Goal: Task Accomplishment & Management: Use online tool/utility

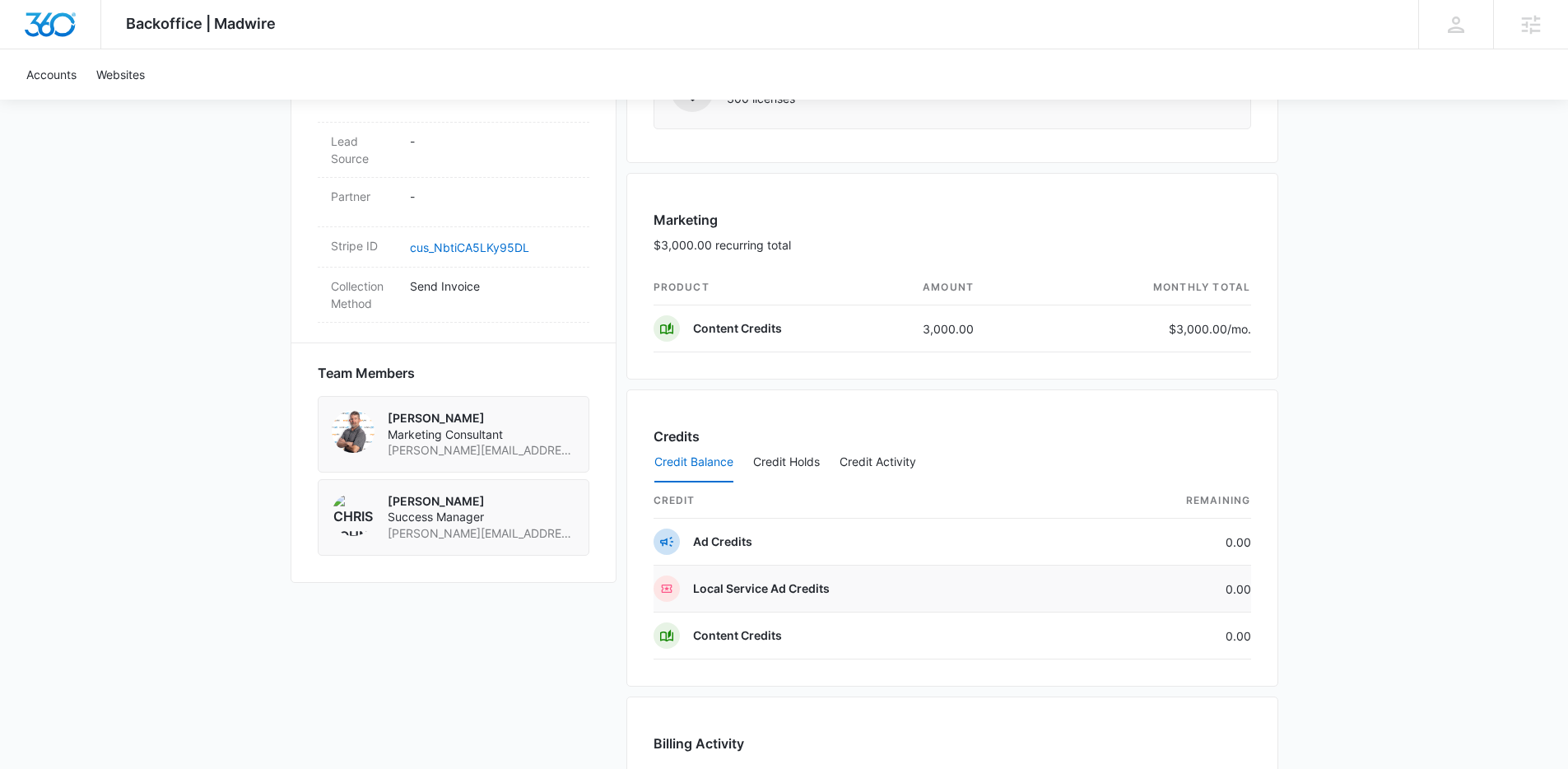
scroll to position [1060, 0]
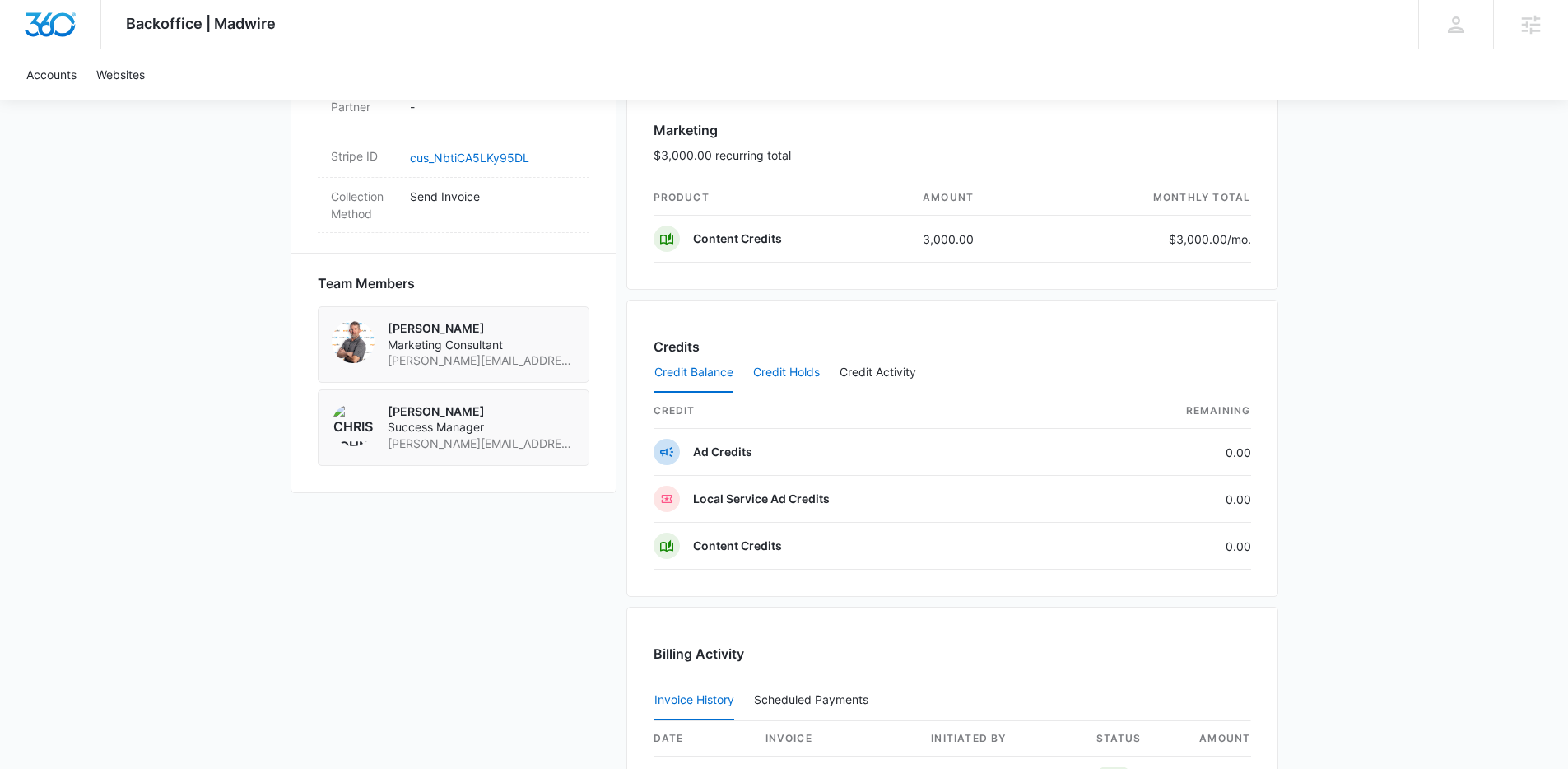
click at [803, 374] on button "Credit Holds" at bounding box center [787, 373] width 67 height 40
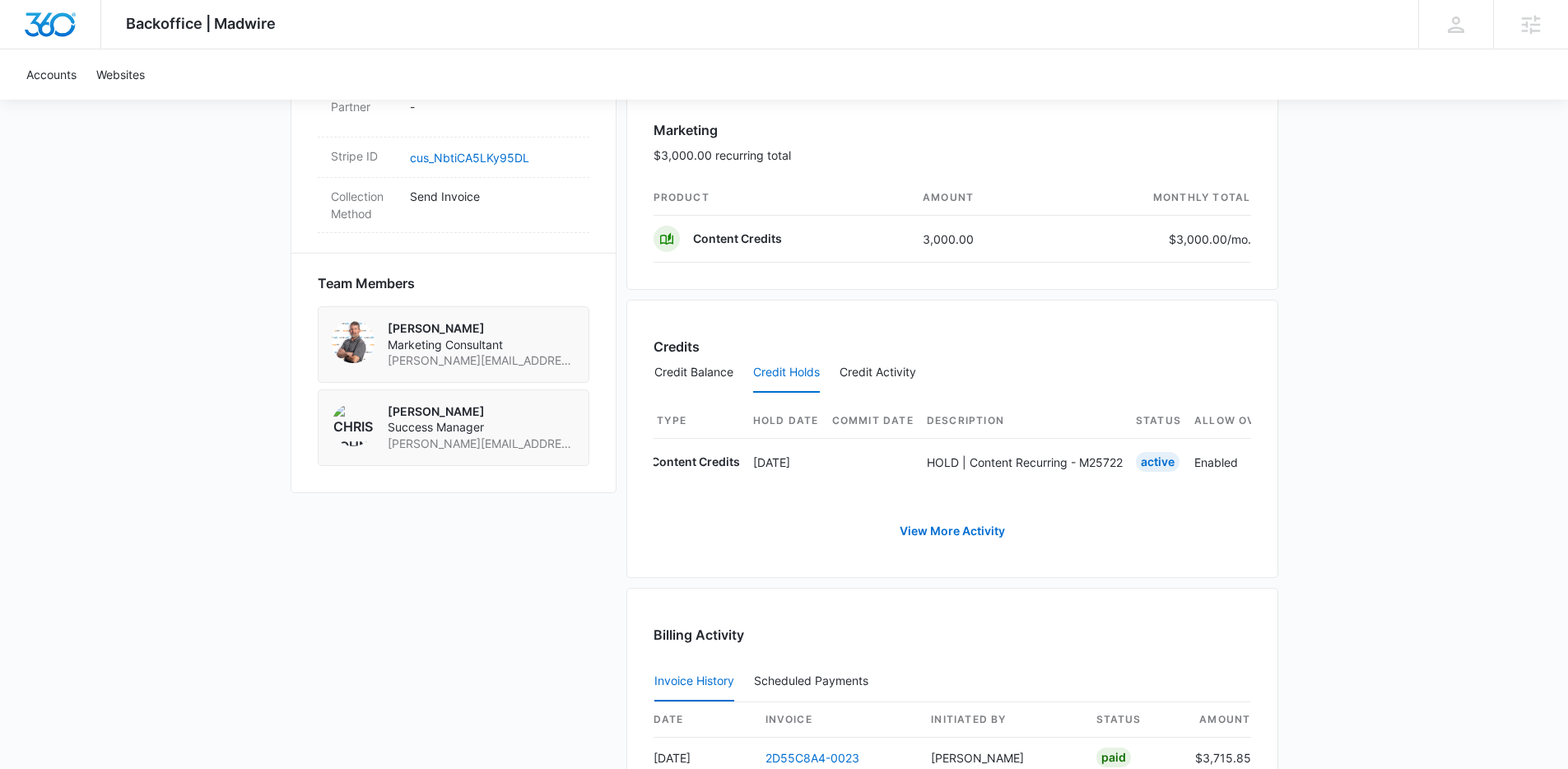
scroll to position [0, 25]
drag, startPoint x: 1490, startPoint y: 431, endPoint x: 1436, endPoint y: 435, distance: 54.1
click at [1490, 431] on div "Backoffice | Madwire Apps Settings JD Jen Dionne jennifer.dionne@madwire.com My…" at bounding box center [784, 117] width 1568 height 2356
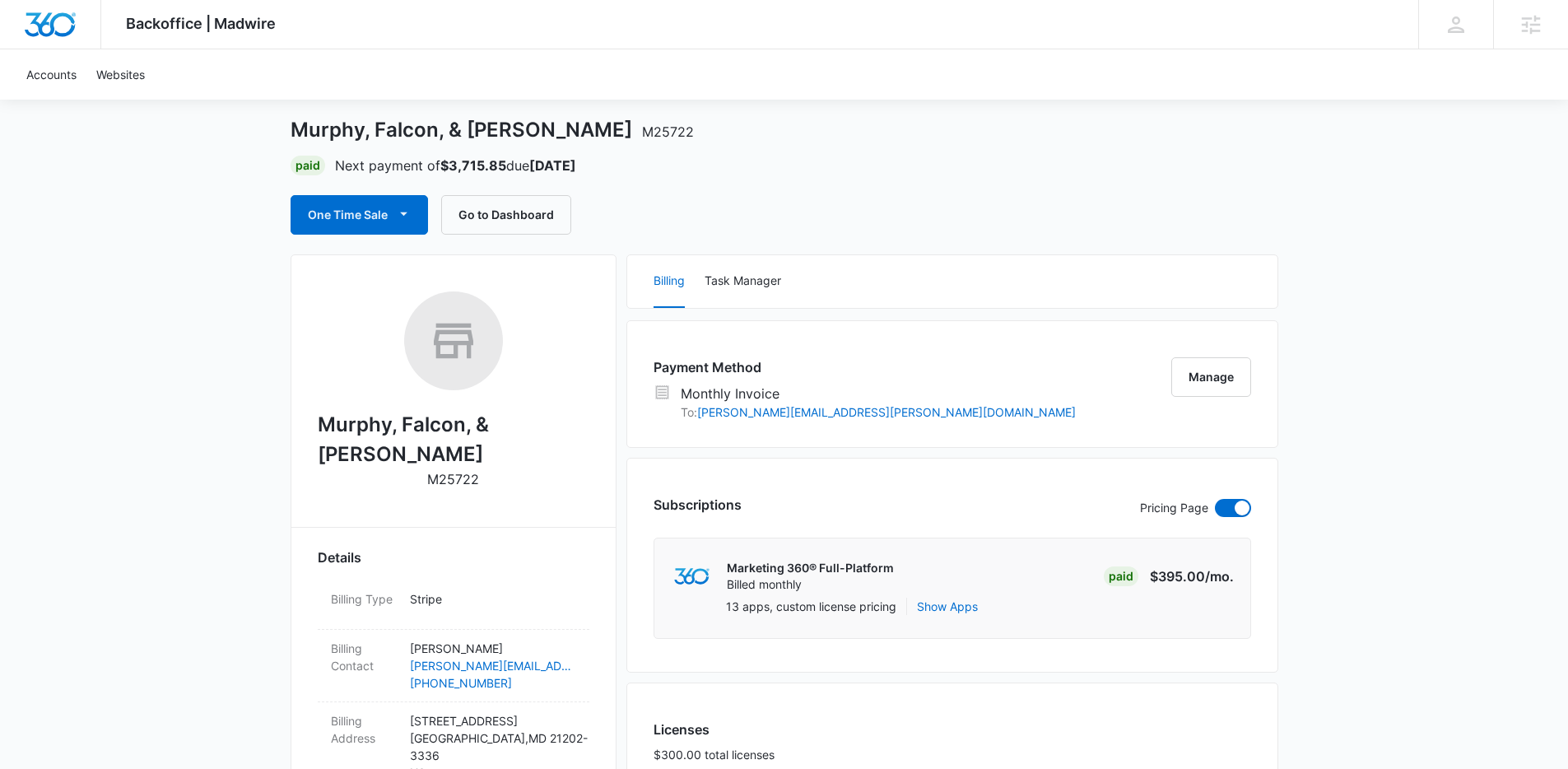
scroll to position [0, 0]
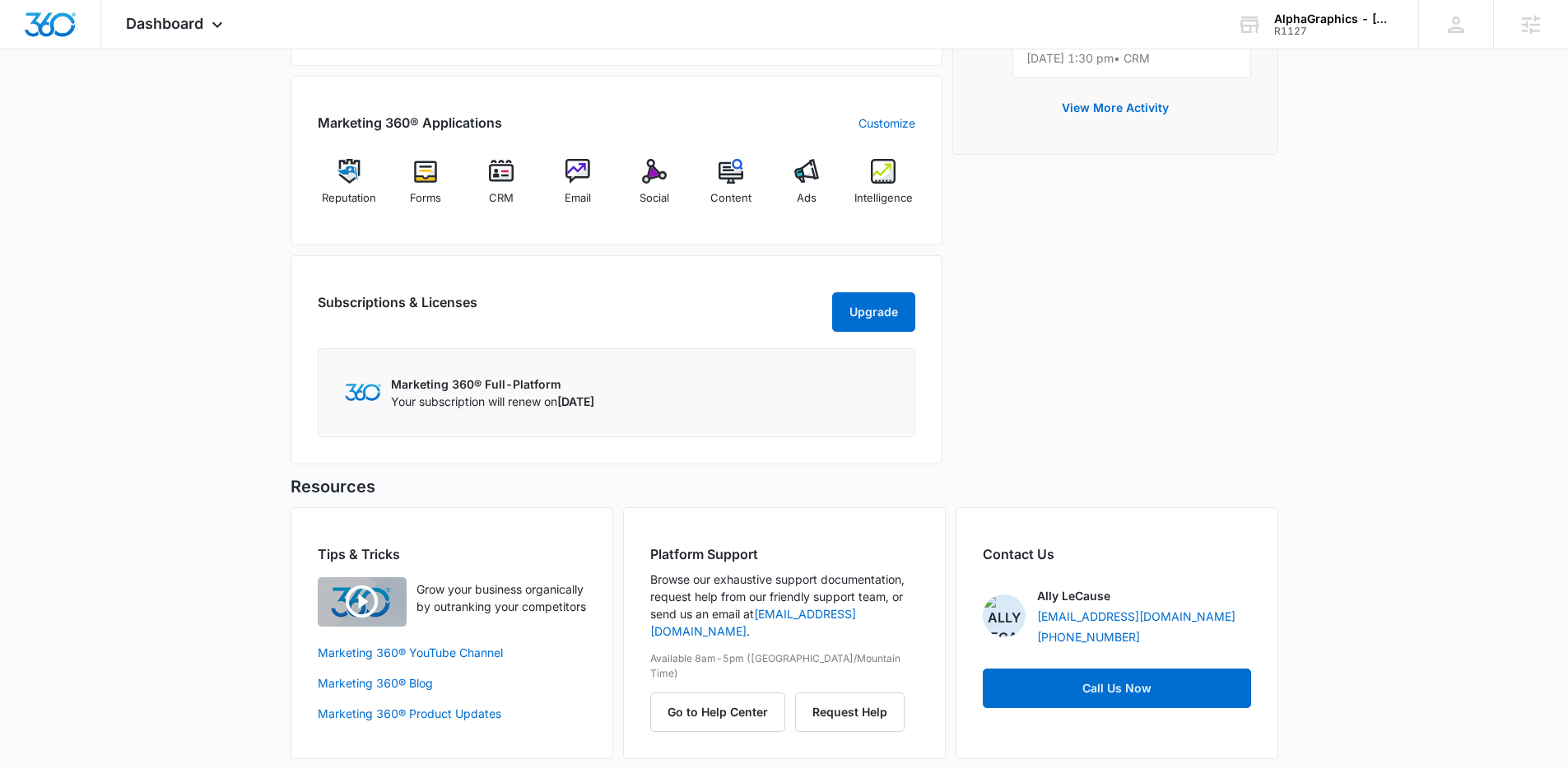
scroll to position [623, 0]
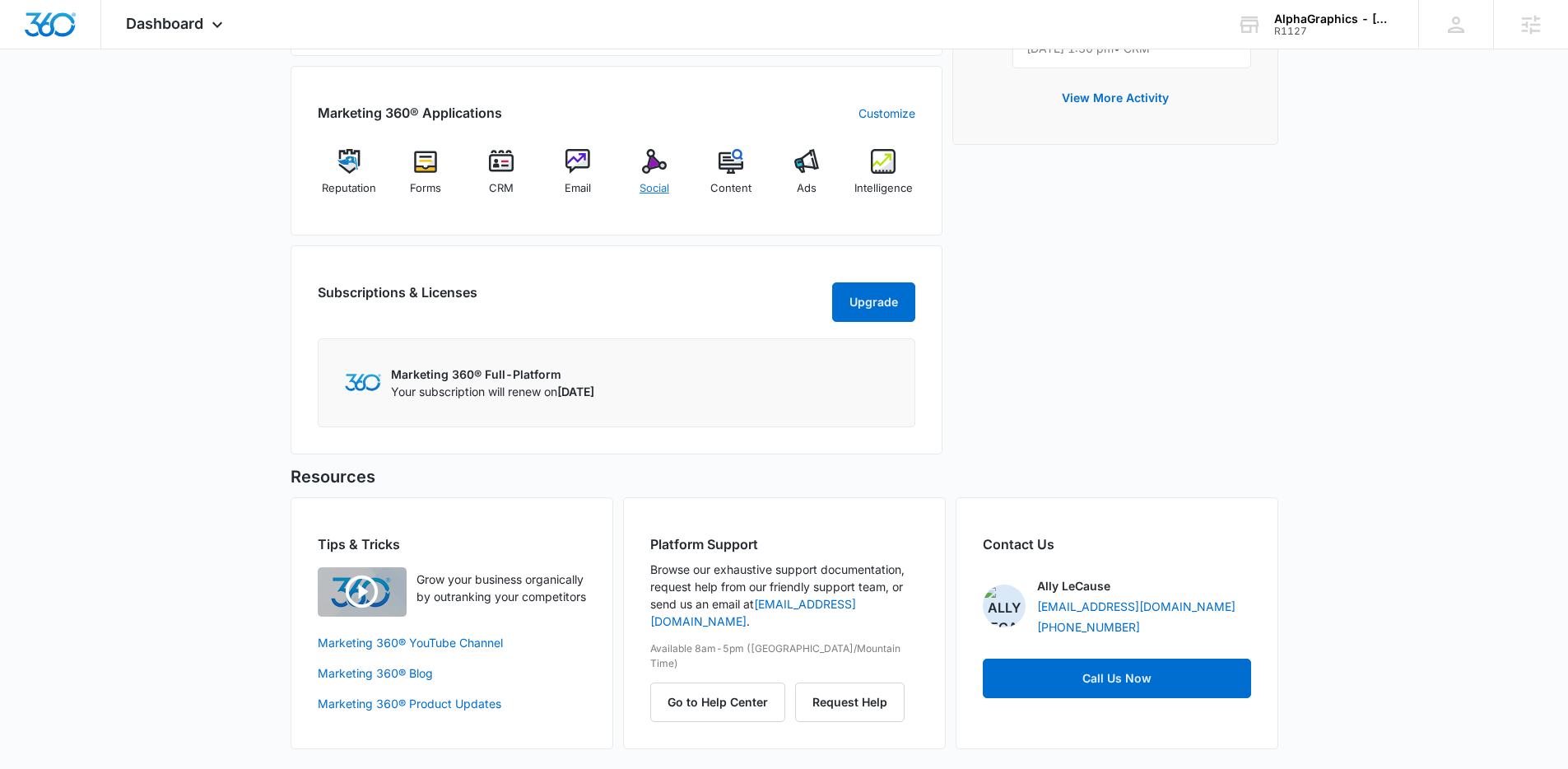
click at [653, 177] on div "Social" at bounding box center [654, 179] width 63 height 59
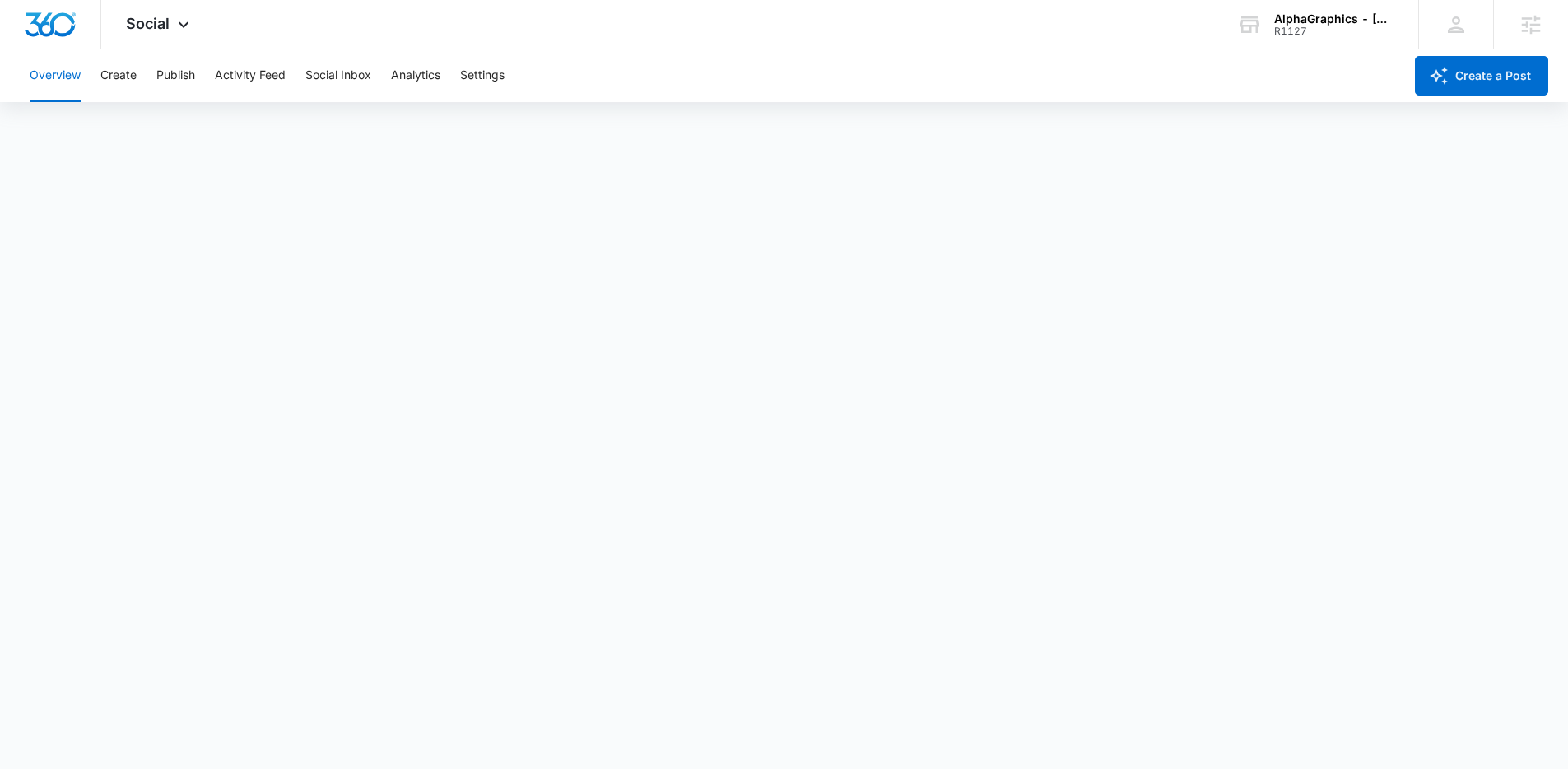
click at [139, 79] on div "Overview Create Publish Activity Feed Social Inbox Analytics Settings" at bounding box center [711, 76] width 1384 height 52
click at [130, 79] on button "Create" at bounding box center [118, 76] width 36 height 52
click at [185, 80] on button "Publish" at bounding box center [176, 76] width 39 height 52
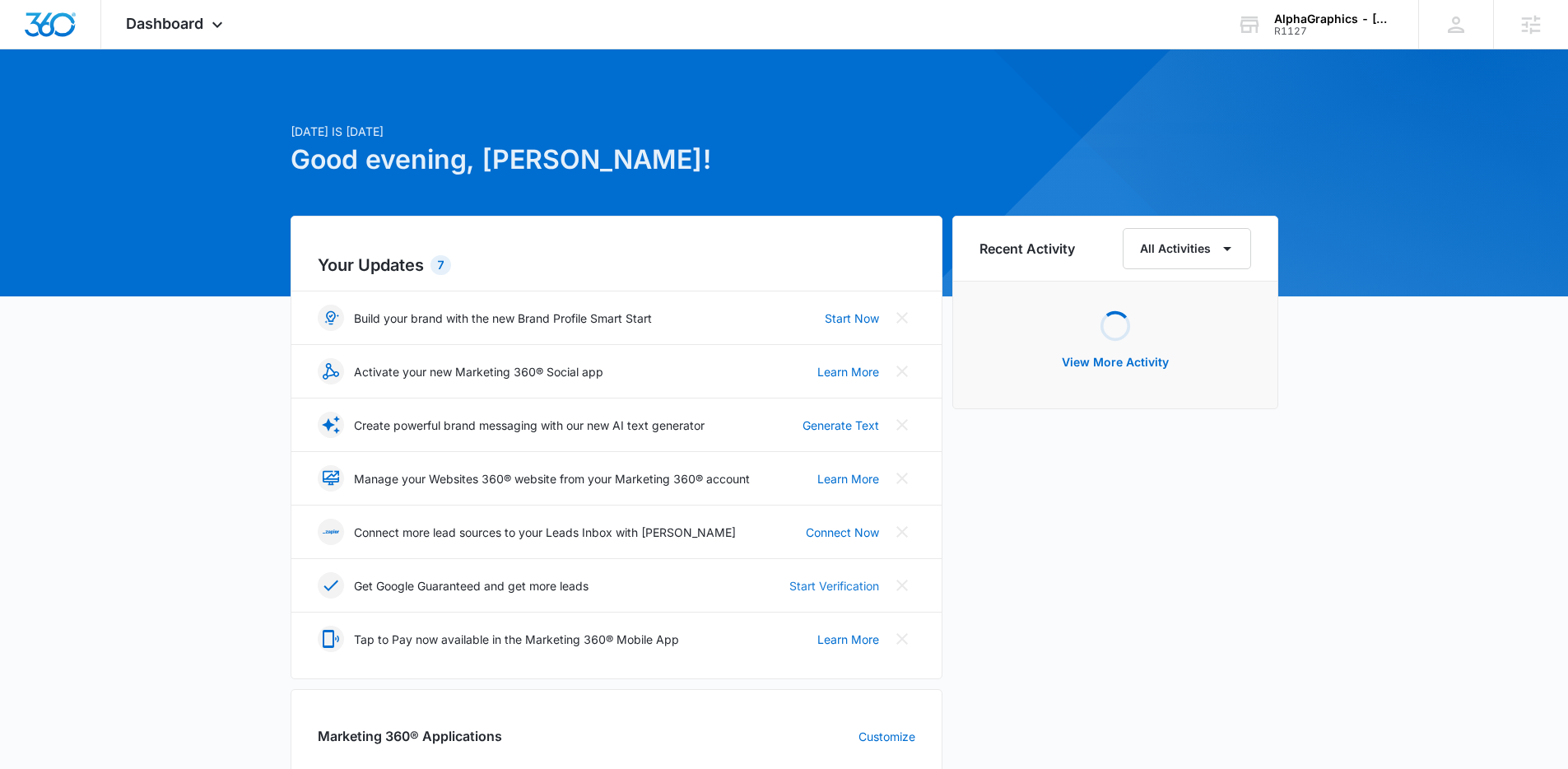
scroll to position [528, 0]
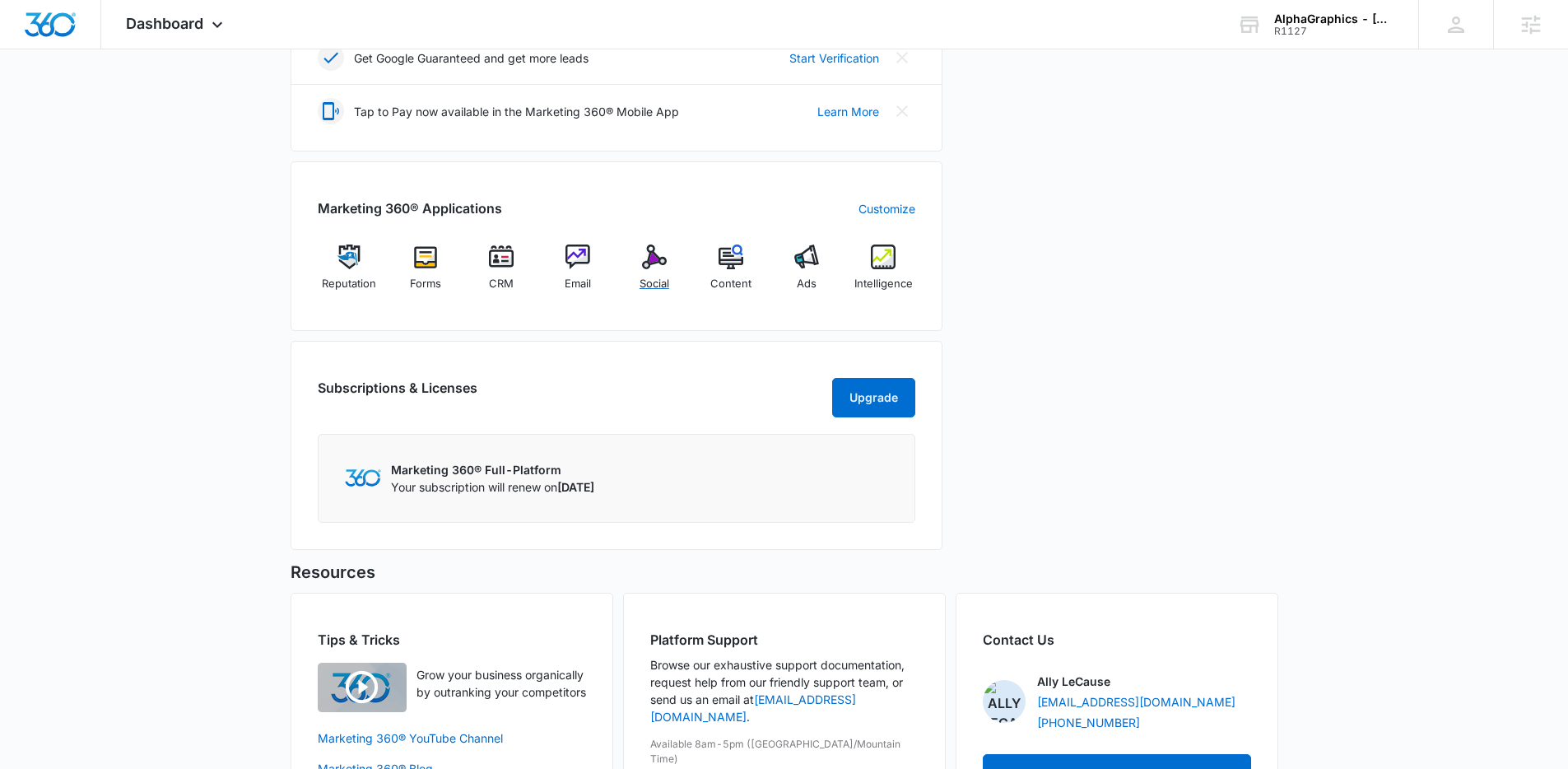
drag, startPoint x: 656, startPoint y: 288, endPoint x: 664, endPoint y: 307, distance: 20.6
click at [656, 288] on span "Social" at bounding box center [654, 284] width 30 height 17
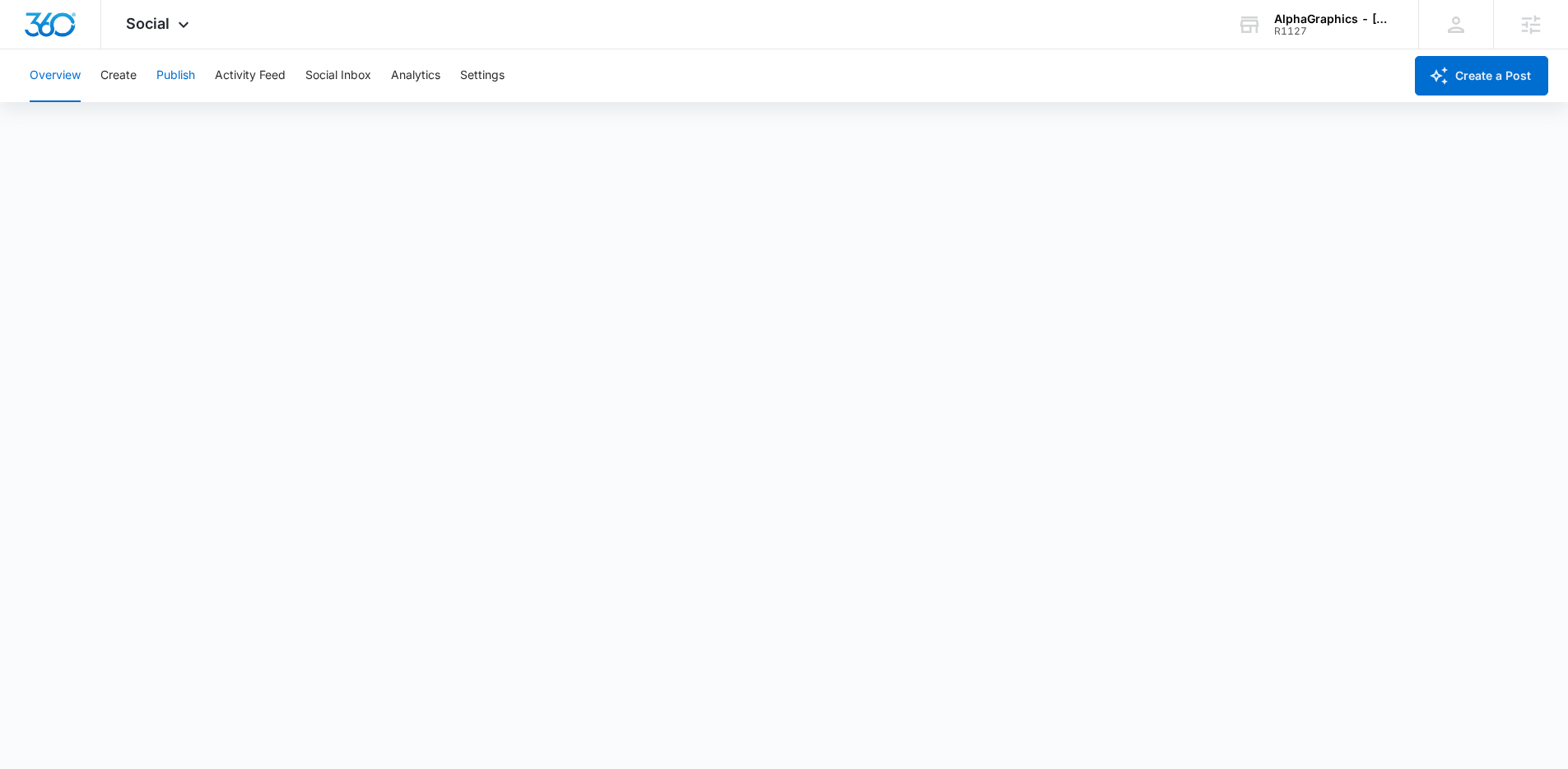
drag, startPoint x: 172, startPoint y: 80, endPoint x: 190, endPoint y: 96, distance: 24.1
click at [172, 81] on button "Publish" at bounding box center [176, 76] width 39 height 52
click at [110, 77] on button "Create" at bounding box center [118, 76] width 36 height 52
